Goal: Check status

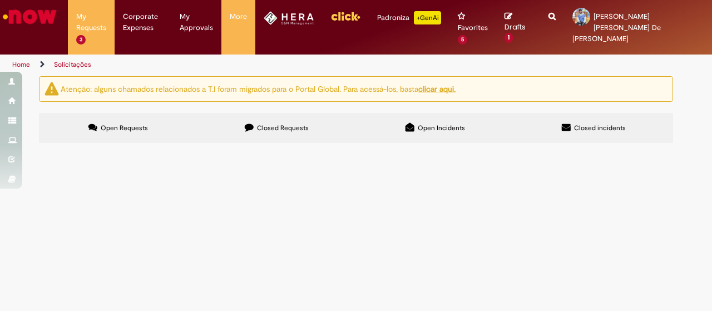
click at [0, 0] on span "Estratégia de Influência + Execução ([GEOGRAPHIC_DATA])" at bounding box center [0, 0] width 0 height 0
click at [356, 207] on main "Solicitações Atenção: alguns chamados relacionados a T.I foram migrados para o …" at bounding box center [356, 193] width 712 height 235
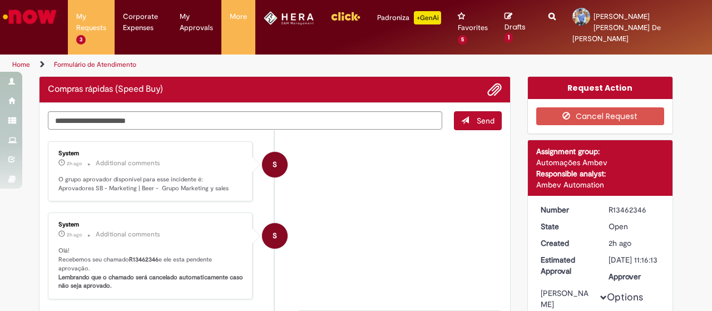
click at [368, 181] on li "S System 2h ago 2 hours ago Additional comments O grupo aprovador disponível pa…" at bounding box center [275, 171] width 454 height 61
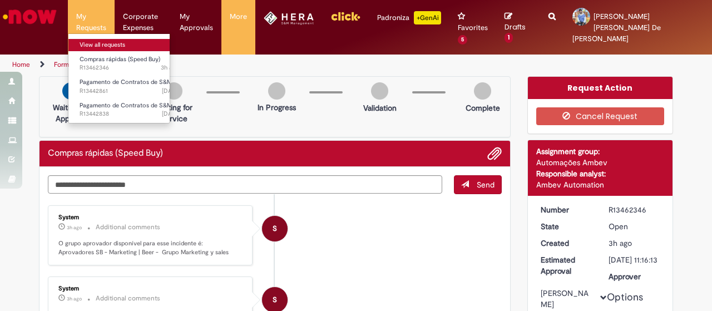
click at [100, 44] on link "View all requests" at bounding box center [129, 45] width 122 height 12
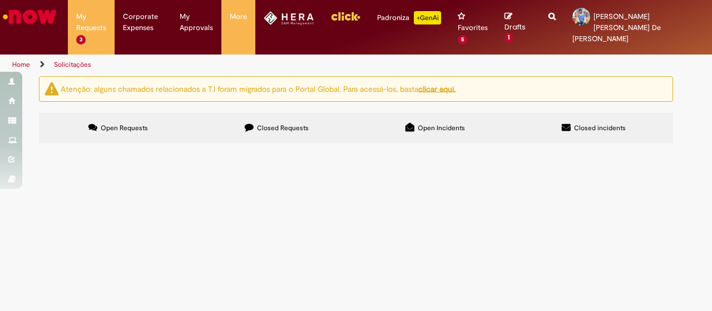
click at [0, 0] on span "Estratégia de Influência + Execução ([GEOGRAPHIC_DATA])" at bounding box center [0, 0] width 0 height 0
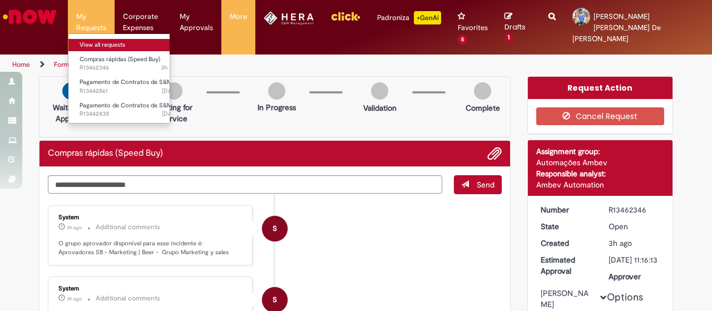
click at [108, 45] on link "View all requests" at bounding box center [129, 45] width 122 height 12
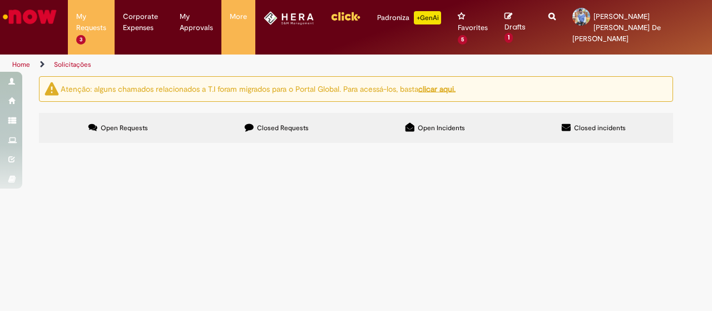
click at [0, 0] on td "Estratégia de Influência + Execução ([GEOGRAPHIC_DATA])" at bounding box center [0, 0] width 0 height 0
click at [0, 0] on span "Estratégia de Influência + Execução ([GEOGRAPHIC_DATA])" at bounding box center [0, 0] width 0 height 0
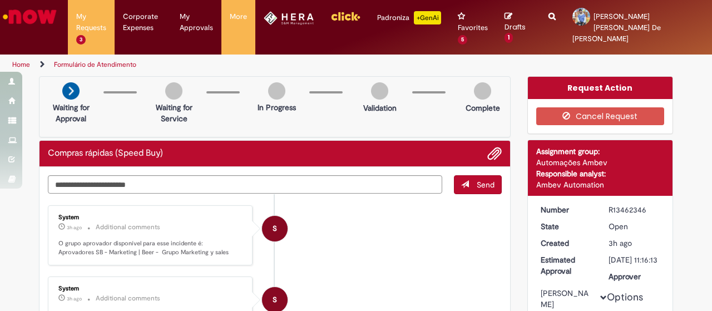
click at [213, 239] on p "O grupo aprovador disponível para esse incidente é: Aprovadores SB - Marketing …" at bounding box center [150, 247] width 185 height 17
click at [185, 239] on p "O grupo aprovador disponível para esse incidente é: Aprovadores SB - Marketing …" at bounding box center [150, 247] width 185 height 17
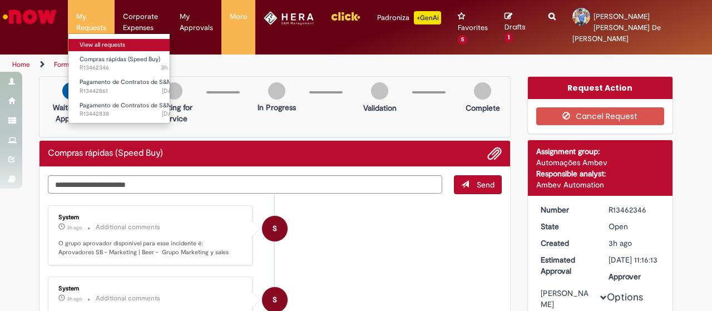
click at [93, 40] on link "View all requests" at bounding box center [129, 45] width 122 height 12
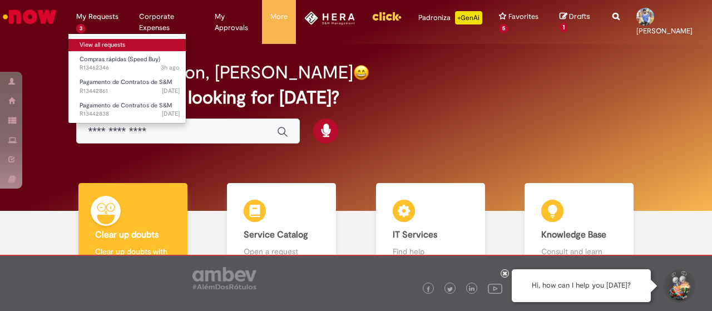
click at [95, 42] on link "View all requests" at bounding box center [129, 45] width 122 height 12
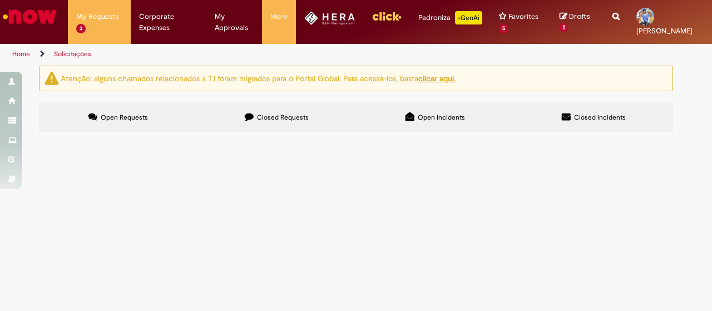
click at [0, 0] on span "Estratégia de Influência + Execução ([GEOGRAPHIC_DATA])" at bounding box center [0, 0] width 0 height 0
